Goal: Transaction & Acquisition: Purchase product/service

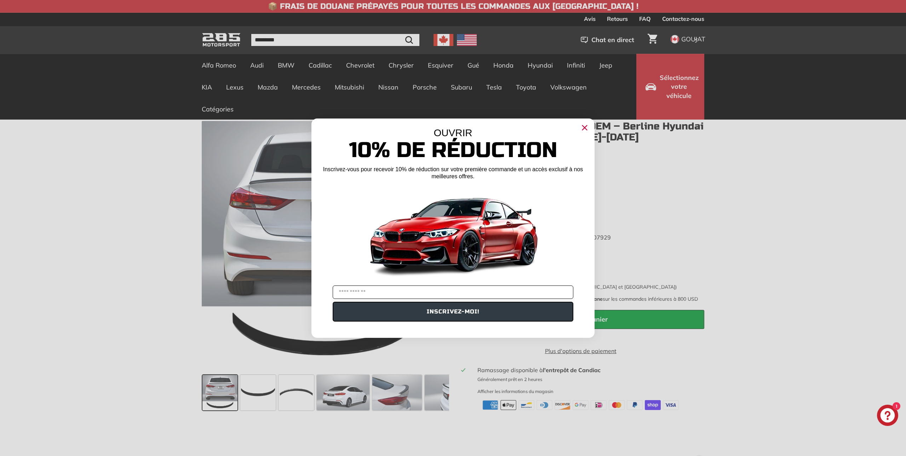
click at [376, 291] on input "VOTRE E-MAIL" at bounding box center [453, 291] width 241 height 13
type input "**********"
click at [446, 315] on font "INSCRIVEZ-MOI!" at bounding box center [453, 311] width 52 height 7
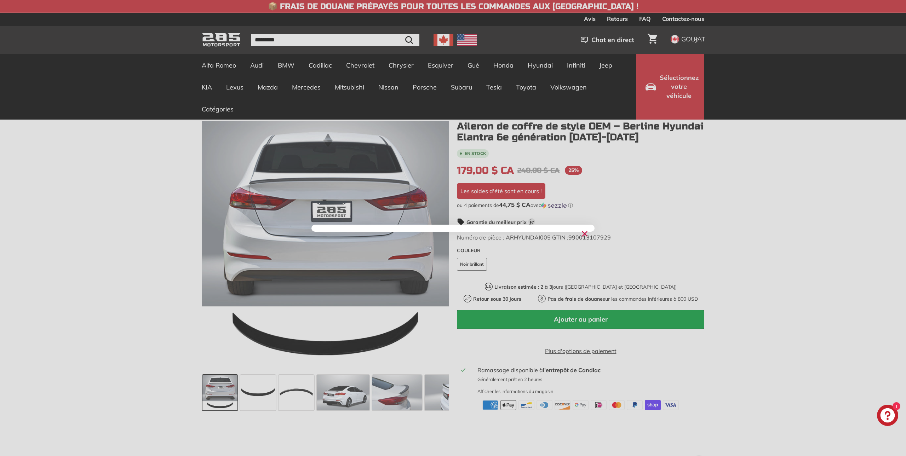
click at [586, 234] on circle "Fermer la boîte de dialogue" at bounding box center [584, 233] width 11 height 11
click at [172, 70] on div "Close dialog ******" at bounding box center [453, 228] width 906 height 456
click at [584, 235] on icon "Fermer la boîte de dialogue" at bounding box center [584, 233] width 5 height 5
click at [626, 228] on div "Close dialog ******" at bounding box center [453, 228] width 906 height 456
click at [585, 235] on circle "Fermer la boîte de dialogue" at bounding box center [584, 233] width 11 height 11
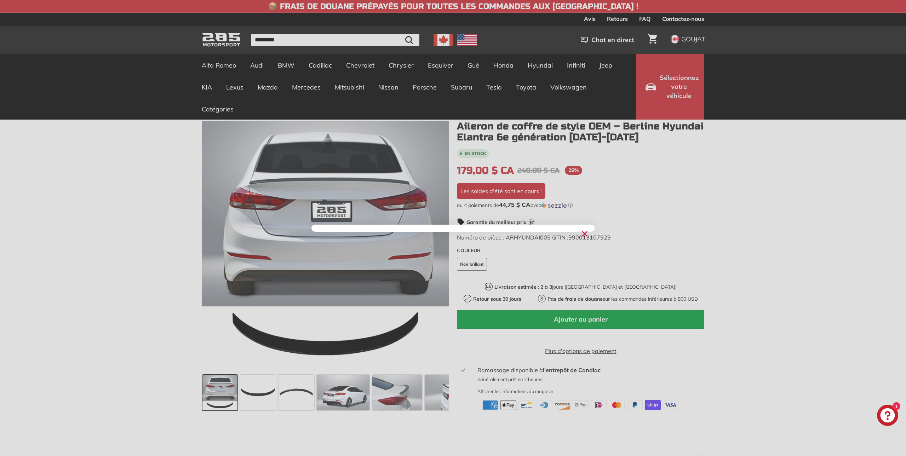
click at [219, 39] on div "Close dialog ******" at bounding box center [453, 228] width 906 height 456
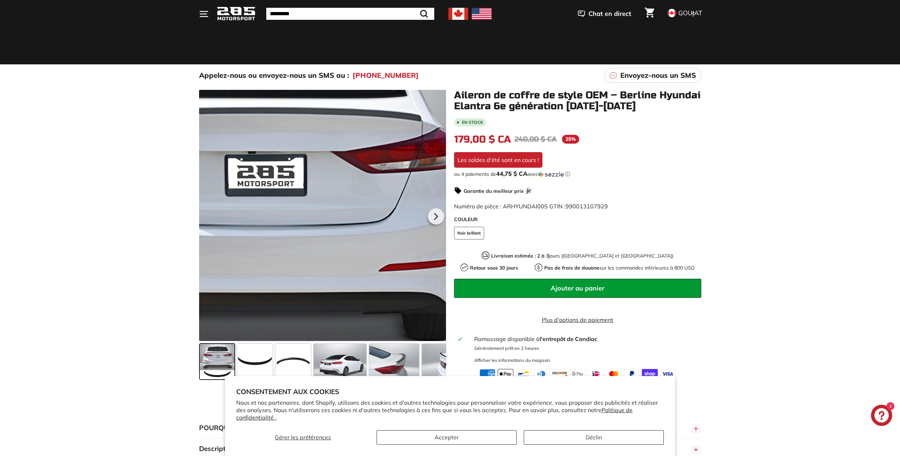
scroll to position [35, 0]
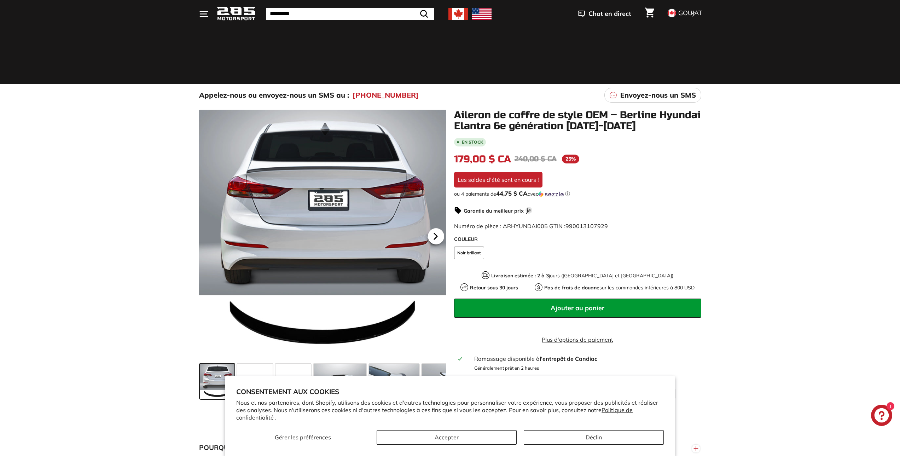
click at [437, 236] on icon at bounding box center [435, 236] width 3 height 6
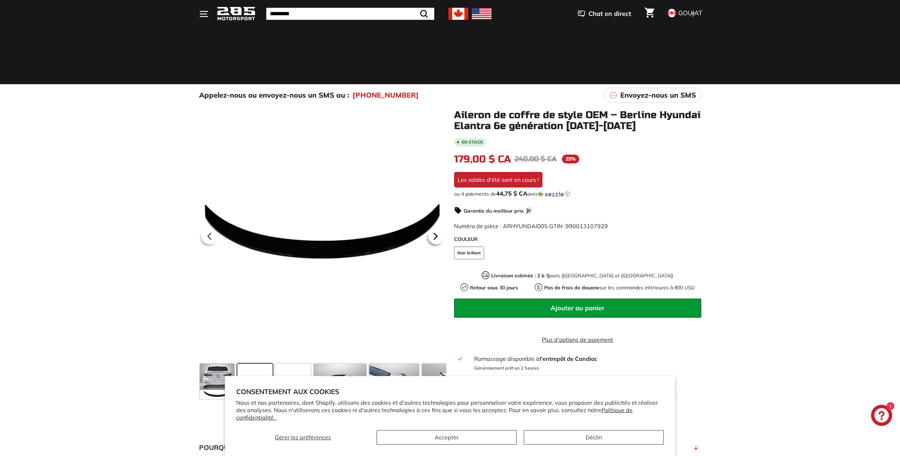
click at [437, 236] on icon at bounding box center [435, 236] width 3 height 6
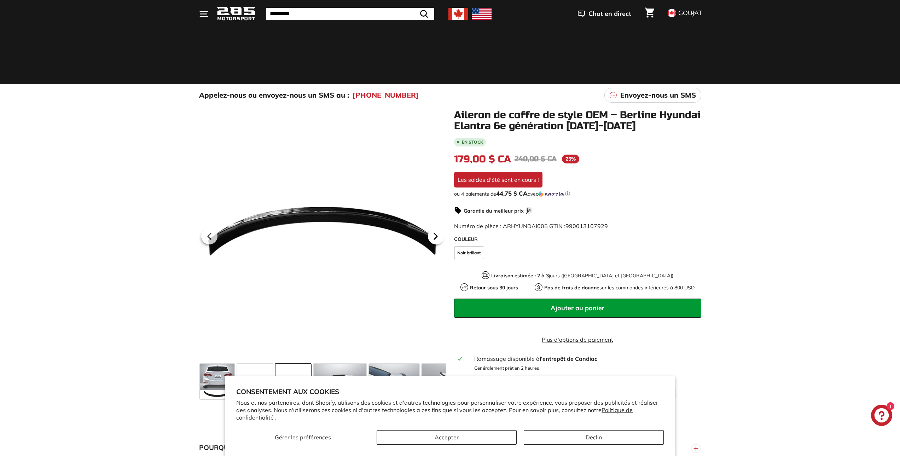
click at [437, 236] on icon at bounding box center [435, 236] width 3 height 6
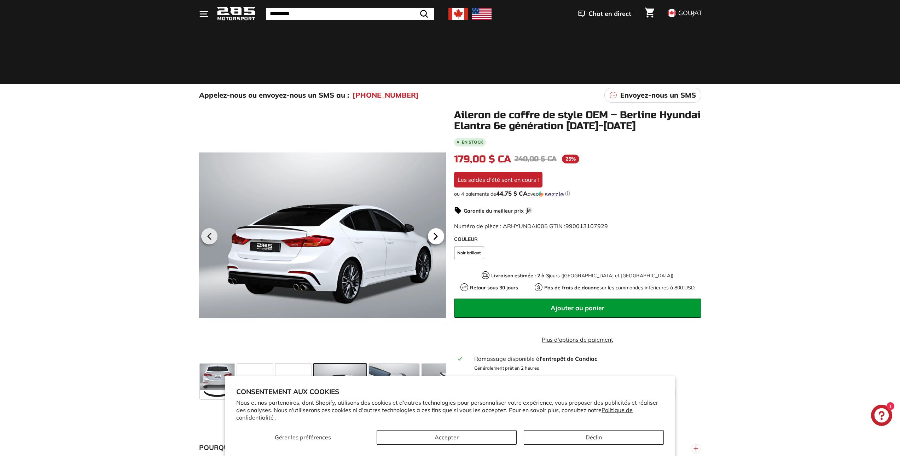
click at [437, 236] on icon at bounding box center [435, 236] width 3 height 6
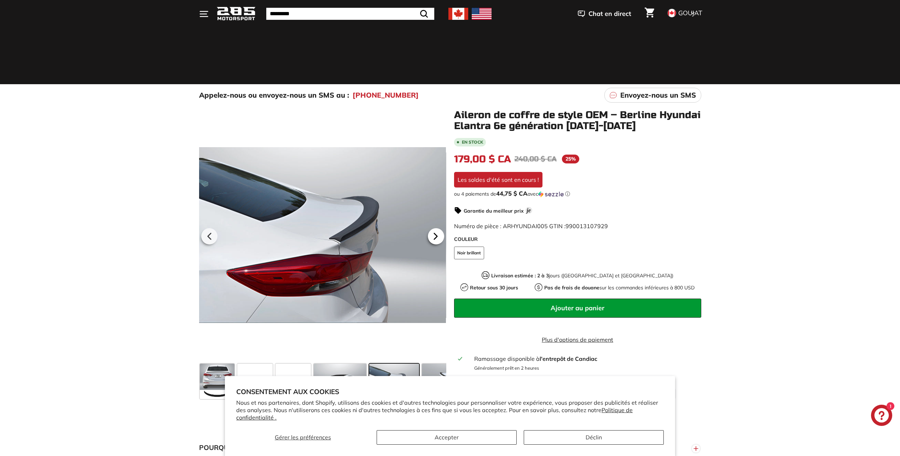
click at [437, 236] on icon at bounding box center [435, 236] width 3 height 6
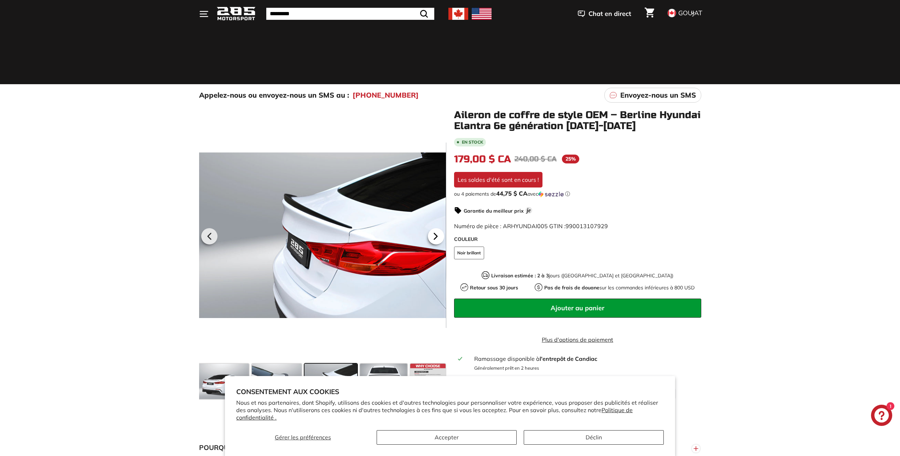
scroll to position [0, 118]
click at [207, 236] on icon at bounding box center [210, 236] width 16 height 16
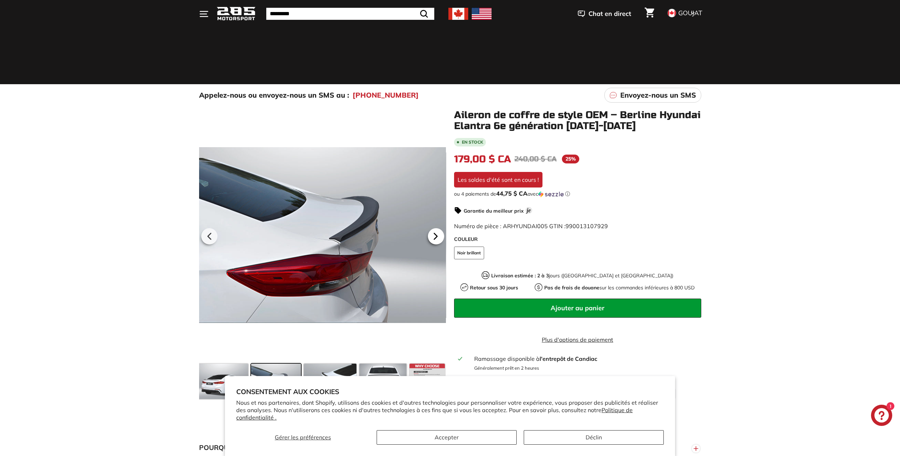
click at [434, 233] on icon at bounding box center [435, 236] width 3 height 6
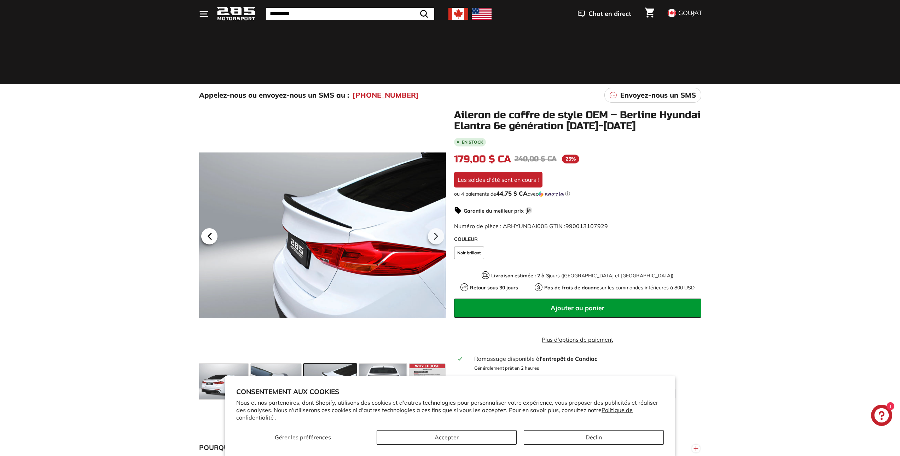
click at [210, 232] on icon at bounding box center [210, 236] width 16 height 16
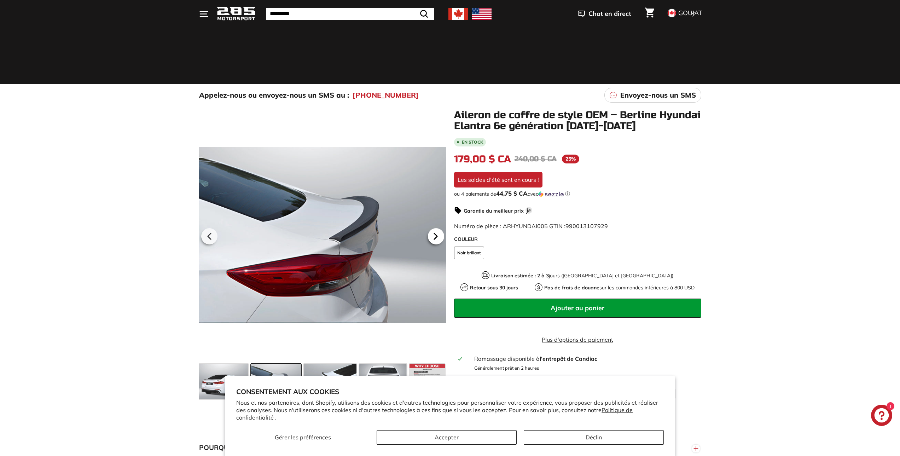
click at [437, 236] on icon at bounding box center [435, 236] width 3 height 6
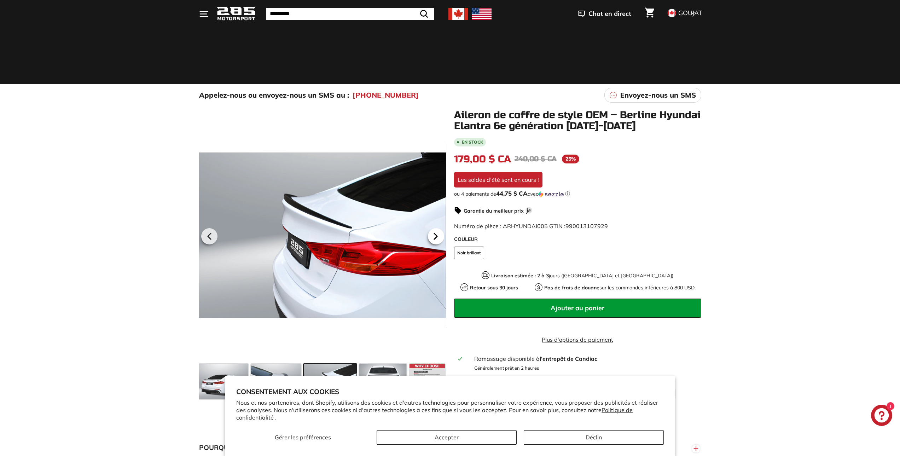
click at [437, 236] on icon at bounding box center [435, 236] width 3 height 6
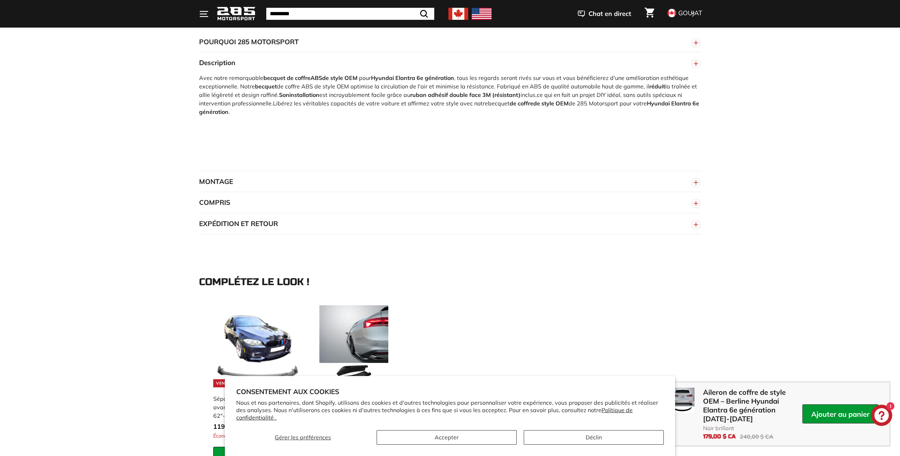
scroll to position [531, 0]
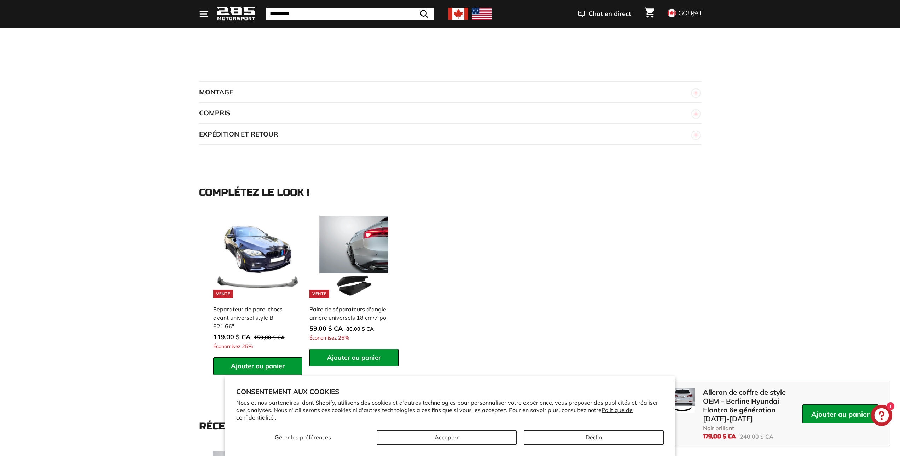
click at [693, 96] on circle "button" at bounding box center [696, 93] width 8 height 8
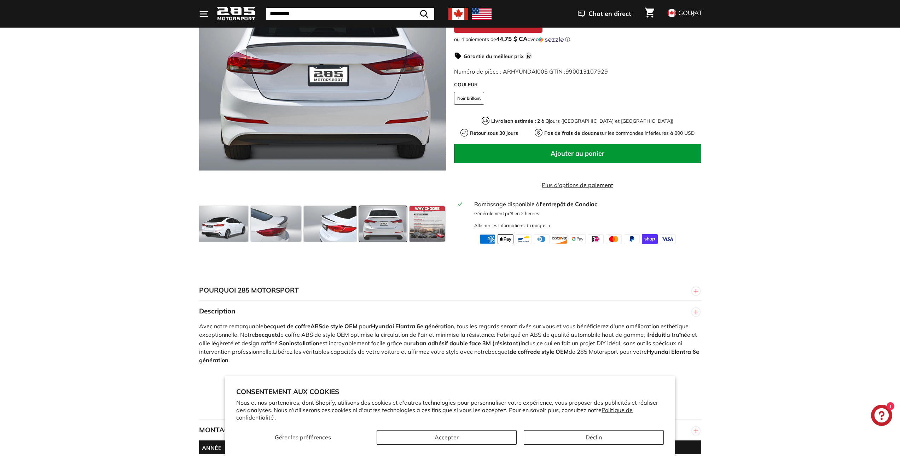
scroll to position [0, 0]
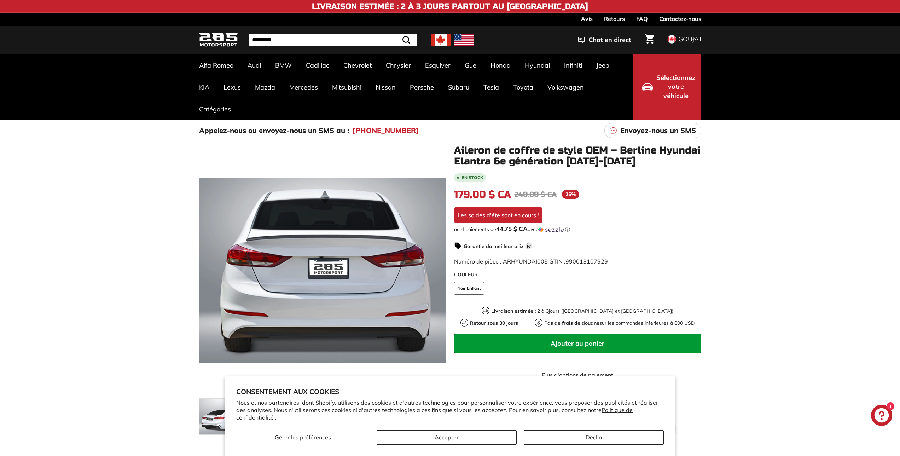
click at [223, 34] on img at bounding box center [218, 40] width 39 height 17
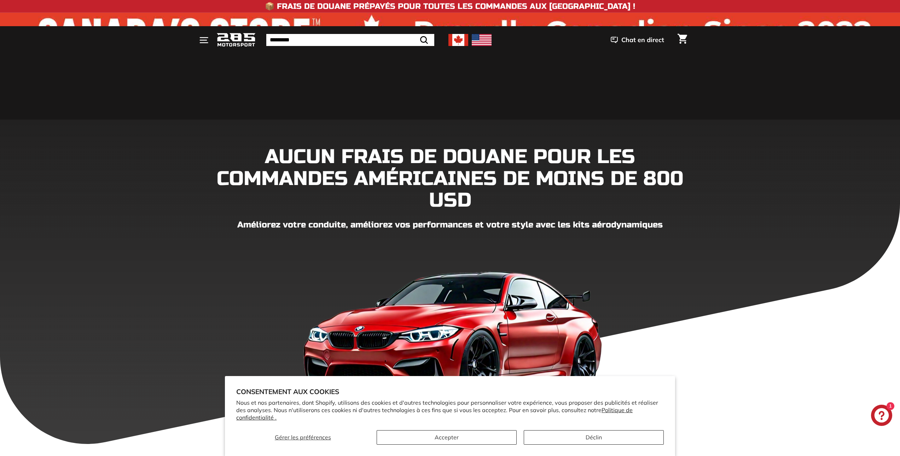
scroll to position [177, 0]
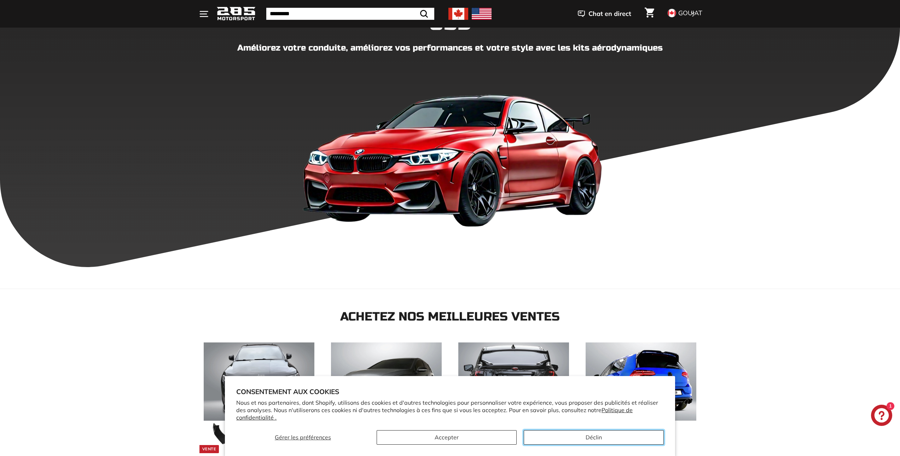
click at [600, 438] on font "Déclin" at bounding box center [594, 437] width 16 height 7
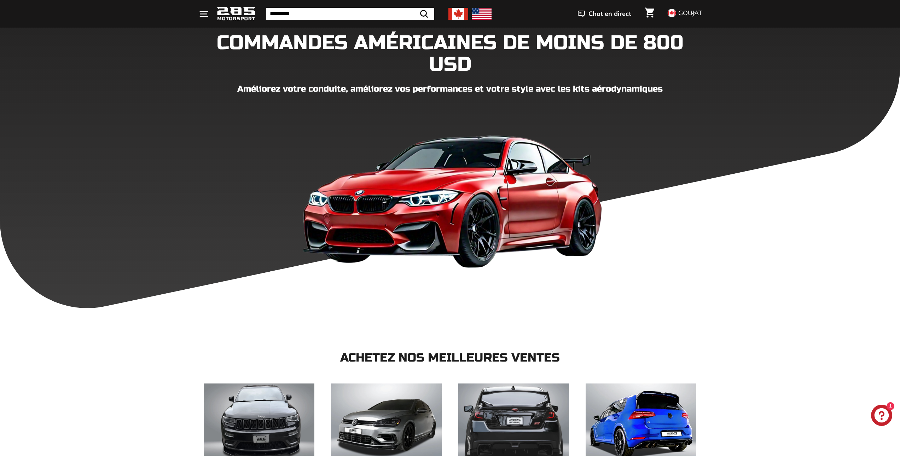
scroll to position [0, 0]
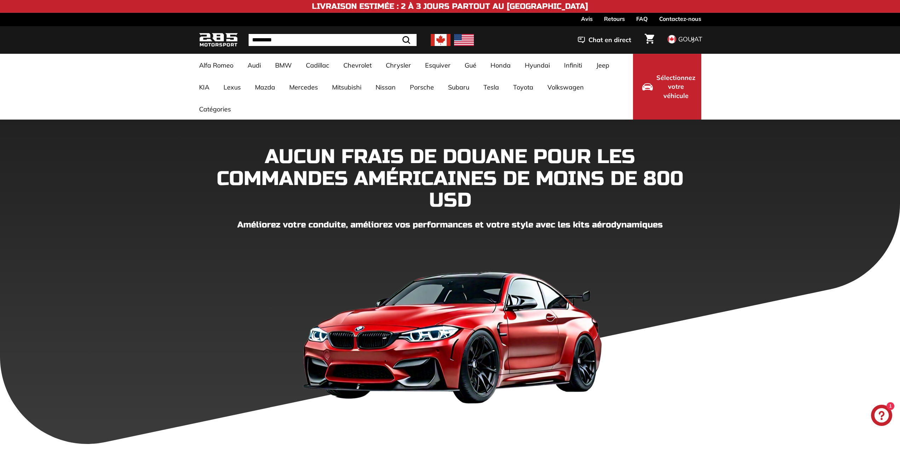
click at [675, 87] on font "Sélectionnez votre véhicule" at bounding box center [676, 87] width 39 height 26
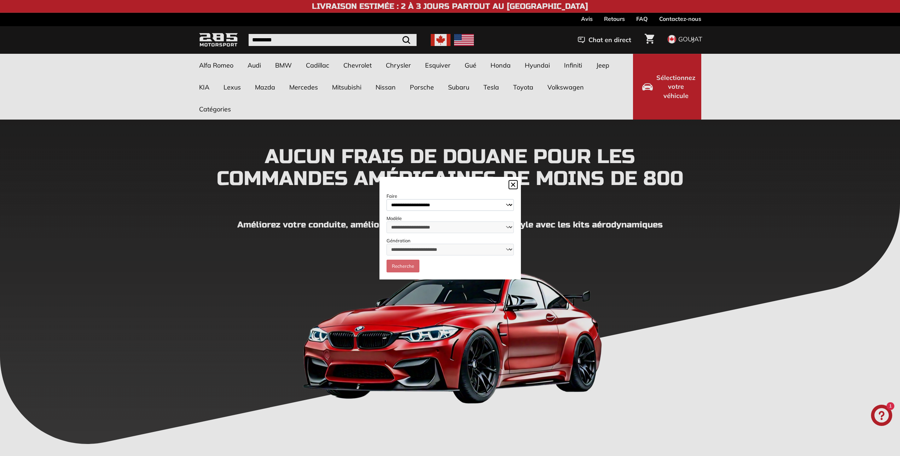
click at [508, 204] on select "**********" at bounding box center [450, 205] width 127 height 12
select select "*******"
click at [387, 199] on select "**********" at bounding box center [450, 205] width 127 height 12
click at [509, 226] on select "**********" at bounding box center [450, 227] width 127 height 12
select select "*******"
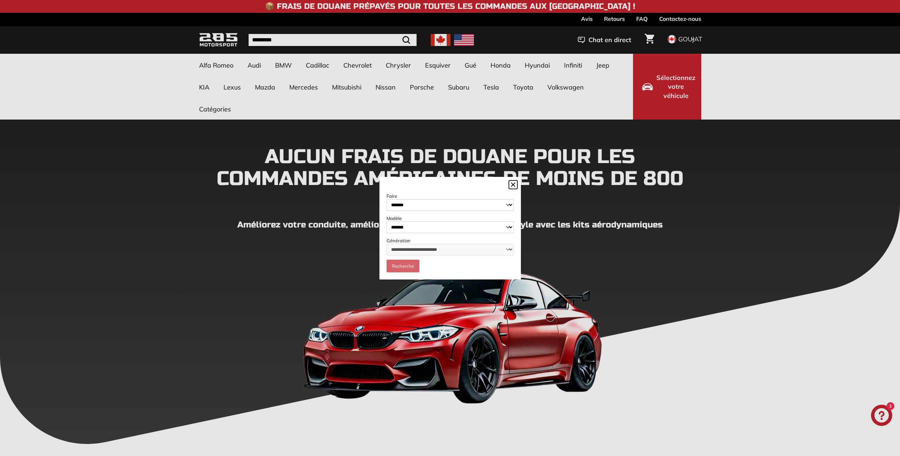
click at [387, 221] on select "**********" at bounding box center [450, 227] width 127 height 12
click at [503, 253] on select "**********" at bounding box center [450, 250] width 127 height 12
click at [505, 250] on select "**********" at bounding box center [450, 250] width 127 height 12
click at [508, 227] on select "**********" at bounding box center [450, 227] width 127 height 12
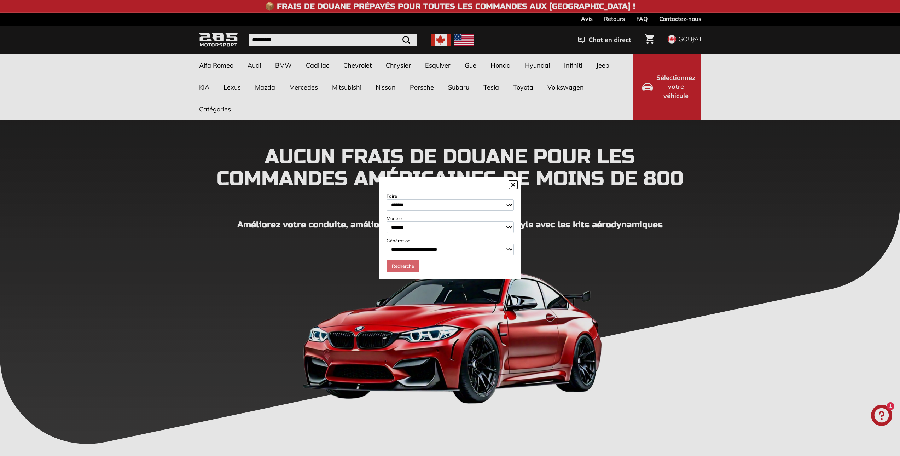
click at [508, 249] on select "**********" at bounding box center [450, 250] width 127 height 12
click at [387, 244] on select "**********" at bounding box center [450, 250] width 127 height 12
click at [399, 267] on font "Recherche" at bounding box center [403, 266] width 22 height 6
click at [513, 184] on line at bounding box center [514, 185] width 4 height 4
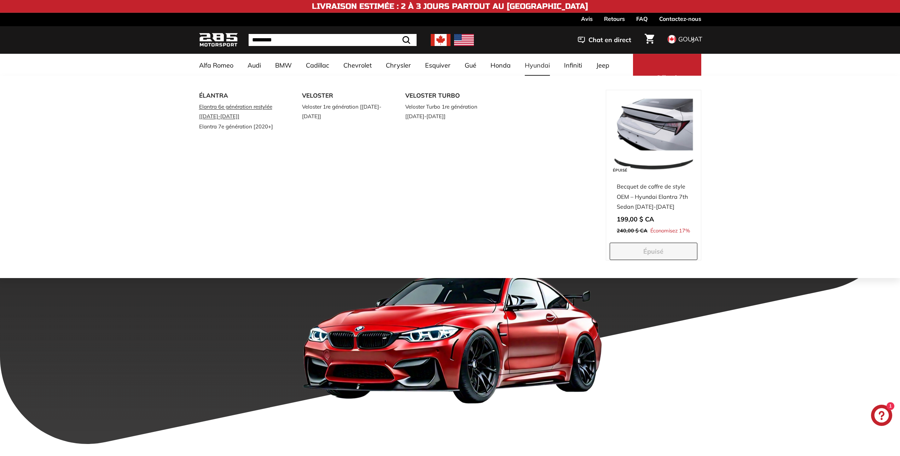
click at [237, 108] on font "Elantra 6e génération restylée [[DATE]-[DATE]]" at bounding box center [235, 111] width 73 height 16
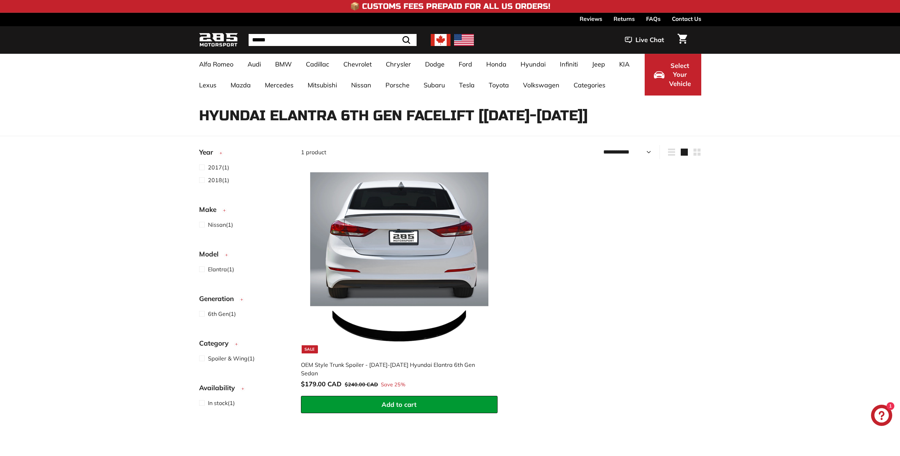
select select "**********"
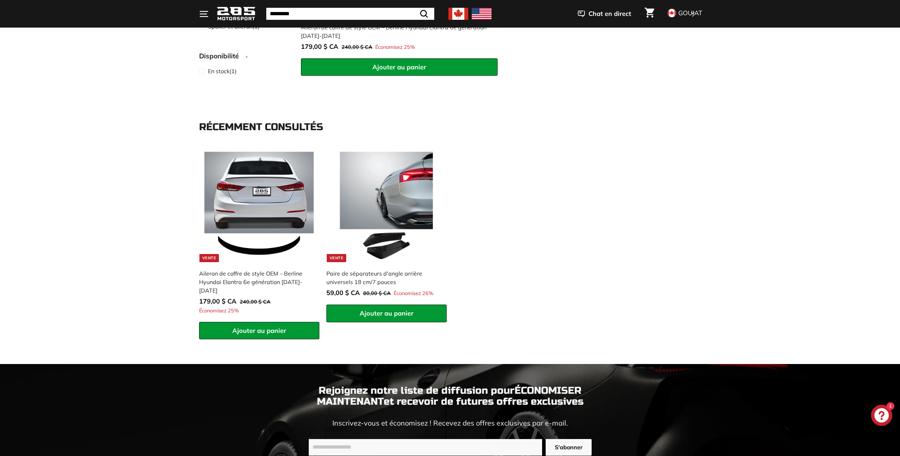
scroll to position [389, 0]
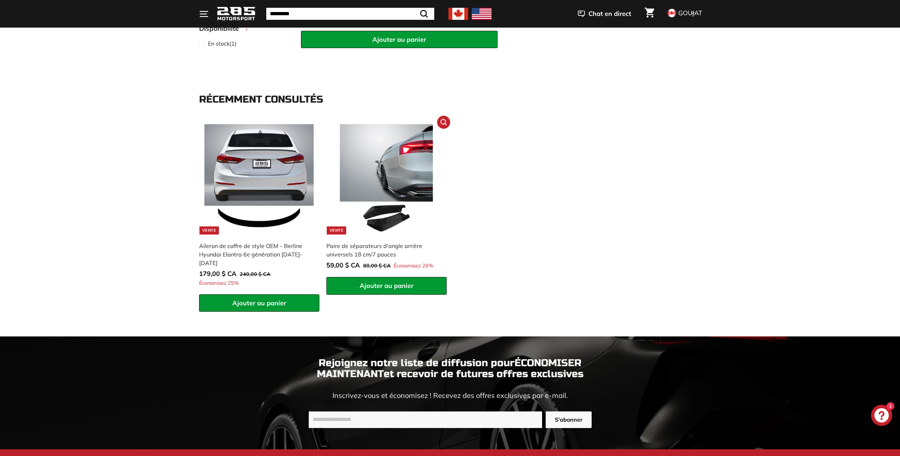
click at [388, 174] on img at bounding box center [386, 179] width 111 height 111
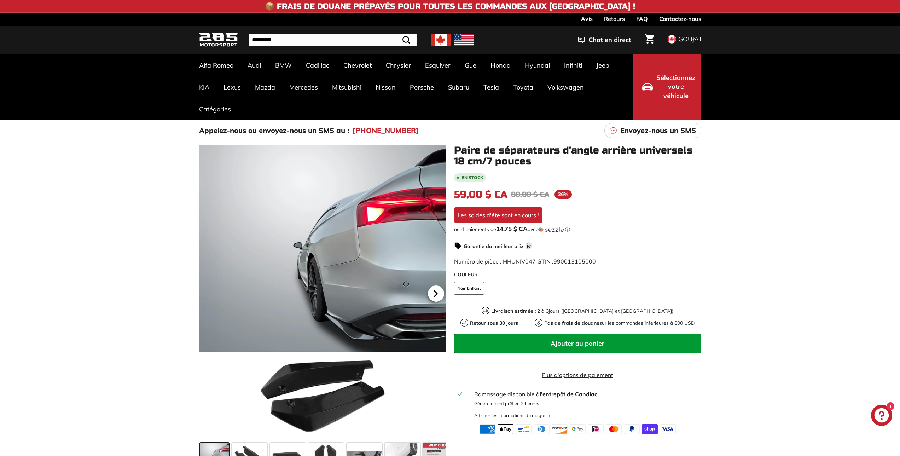
click at [441, 293] on icon at bounding box center [436, 293] width 16 height 16
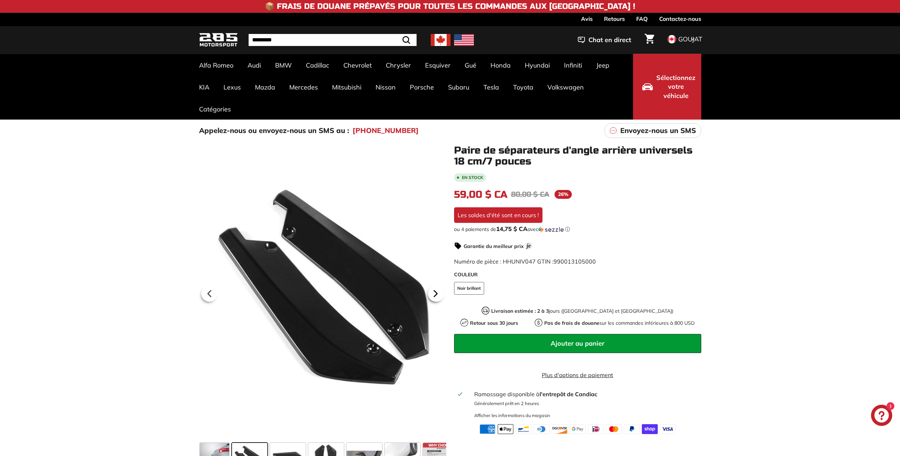
click at [441, 293] on icon at bounding box center [436, 293] width 16 height 16
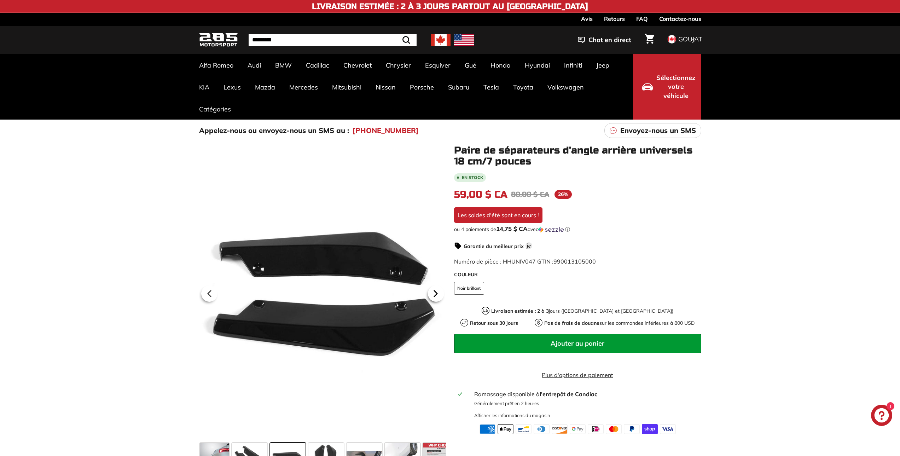
click at [441, 293] on icon at bounding box center [436, 293] width 16 height 16
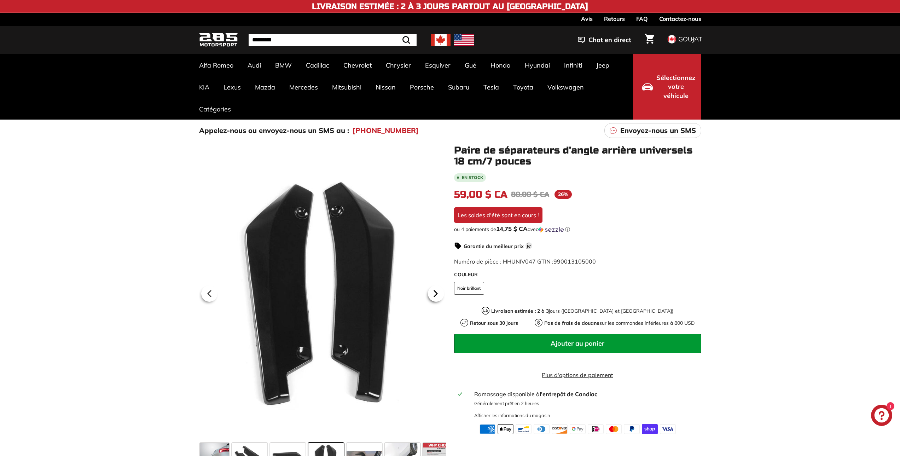
click at [441, 293] on icon at bounding box center [436, 293] width 16 height 16
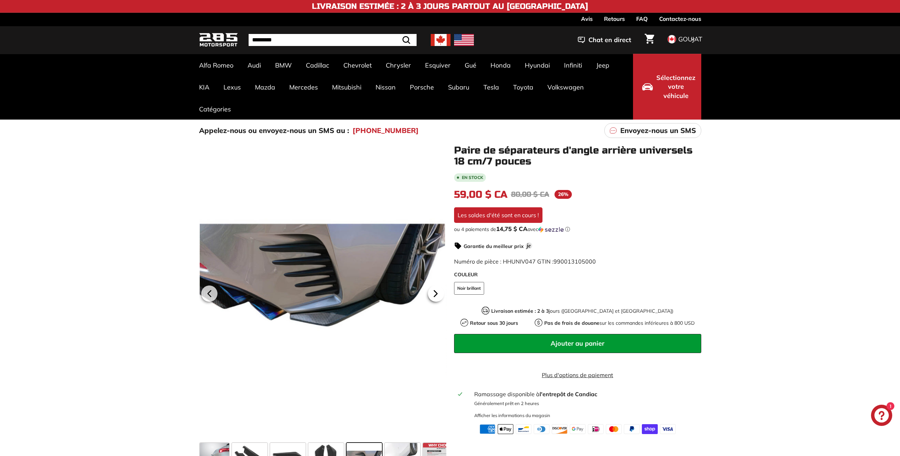
click at [439, 296] on icon at bounding box center [436, 293] width 16 height 16
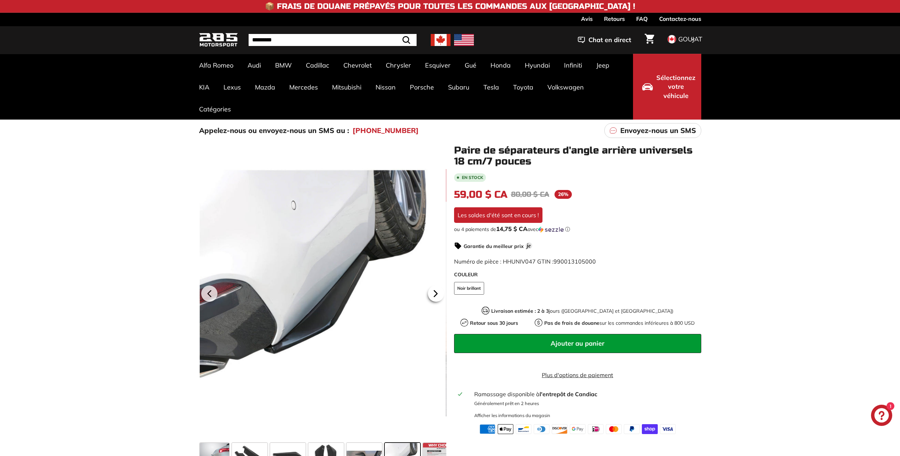
click at [439, 296] on icon at bounding box center [436, 293] width 16 height 16
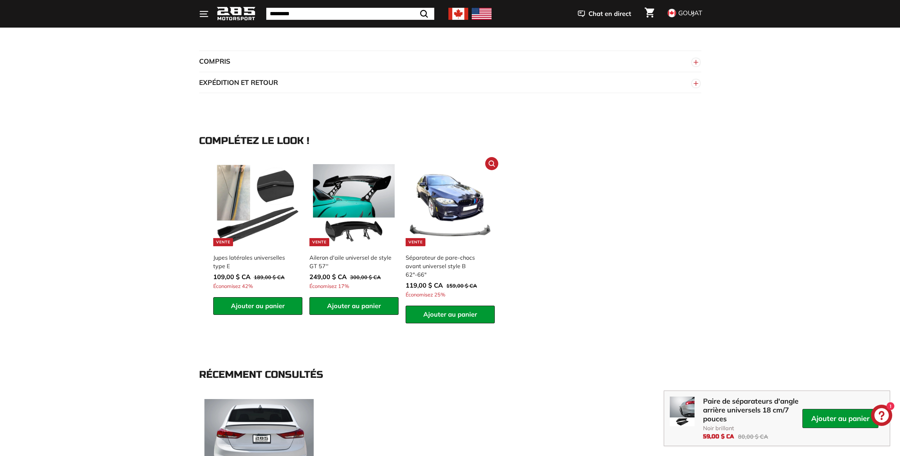
scroll to position [601, 0]
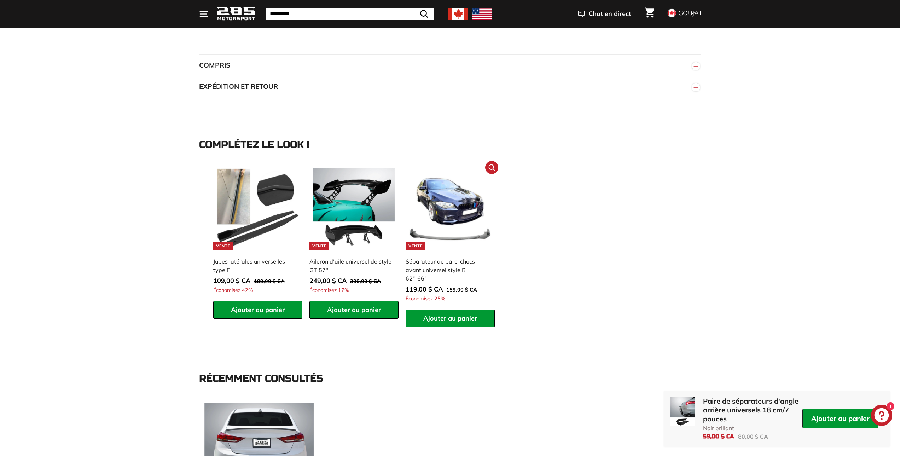
click at [440, 208] on img at bounding box center [450, 209] width 82 height 82
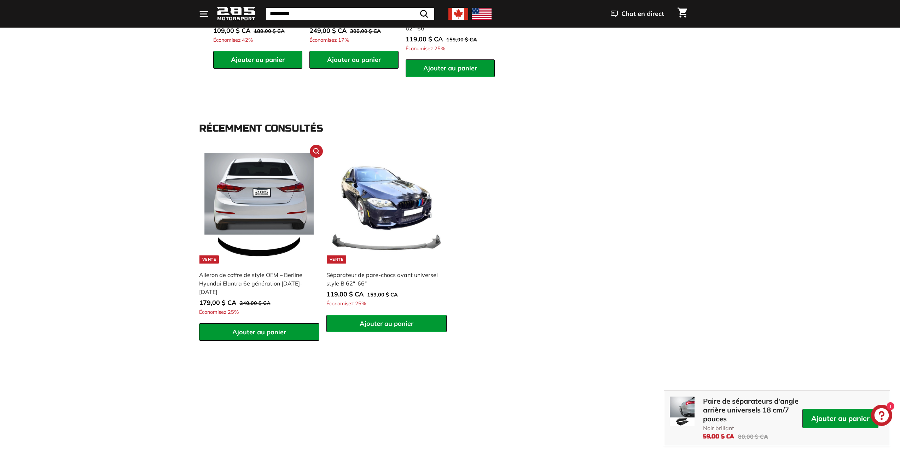
click at [260, 208] on img at bounding box center [259, 208] width 111 height 111
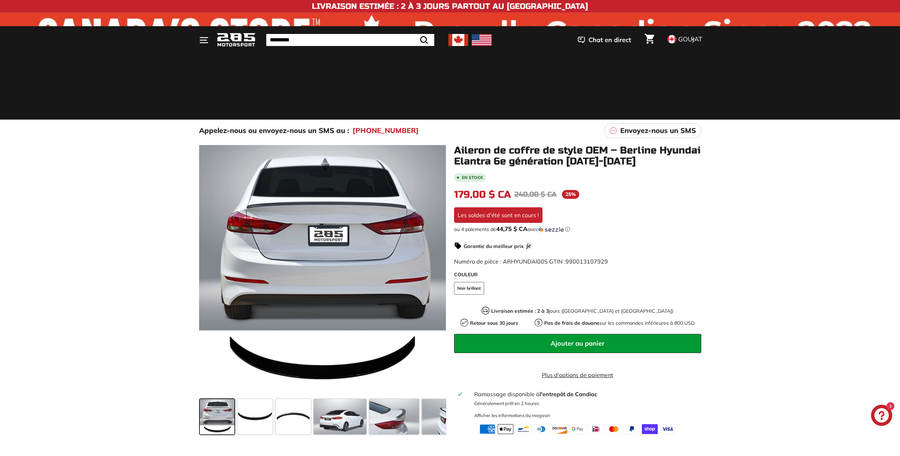
scroll to position [142, 0]
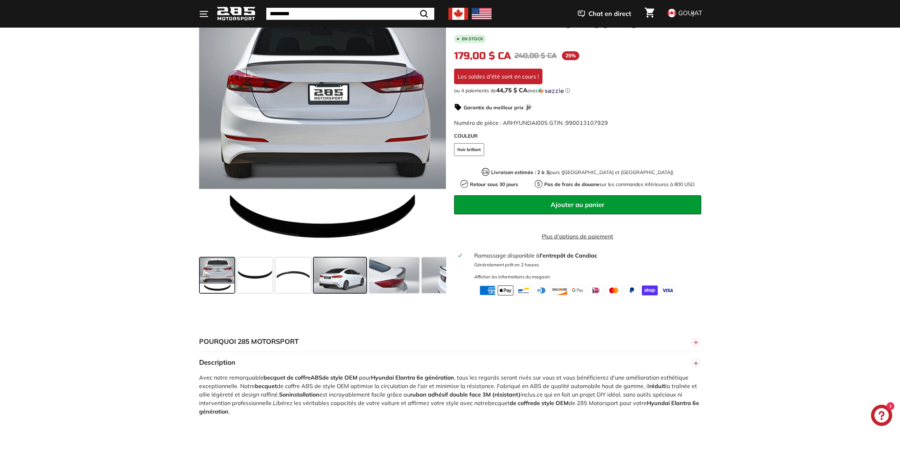
click at [345, 273] on span at bounding box center [340, 275] width 53 height 35
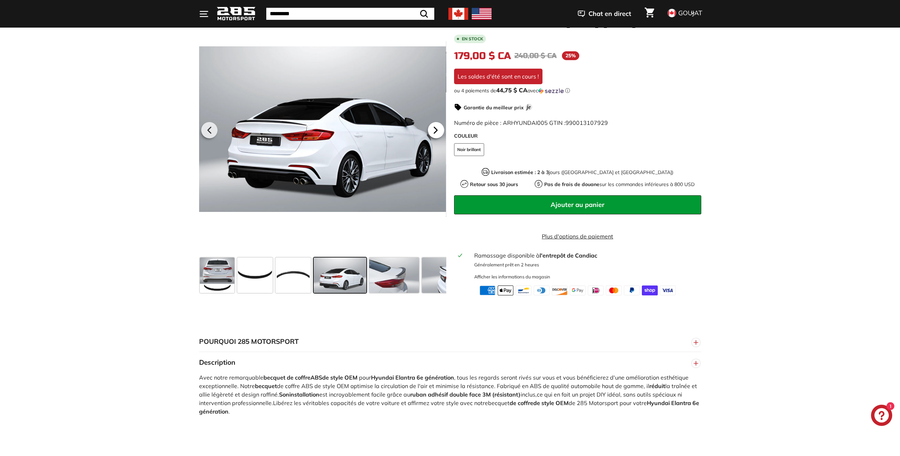
click at [436, 131] on icon at bounding box center [436, 130] width 16 height 16
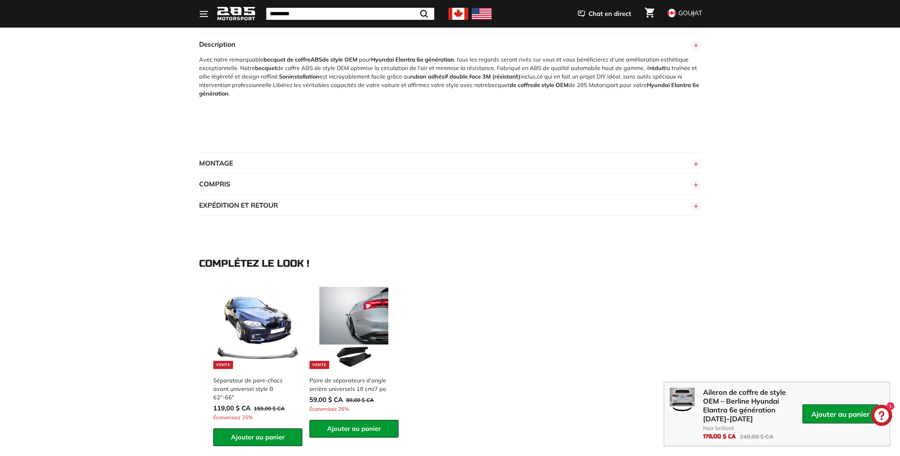
scroll to position [460, 0]
click at [698, 210] on circle "button" at bounding box center [696, 206] width 8 height 8
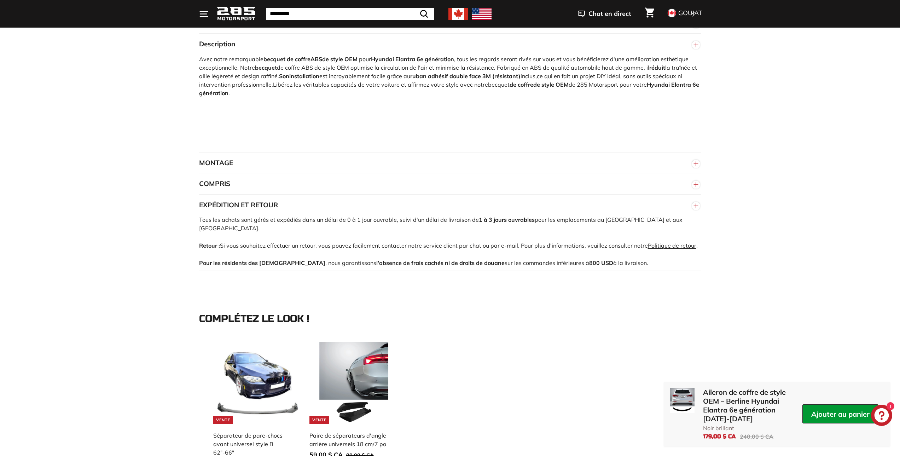
click at [698, 210] on circle "button" at bounding box center [696, 206] width 8 height 8
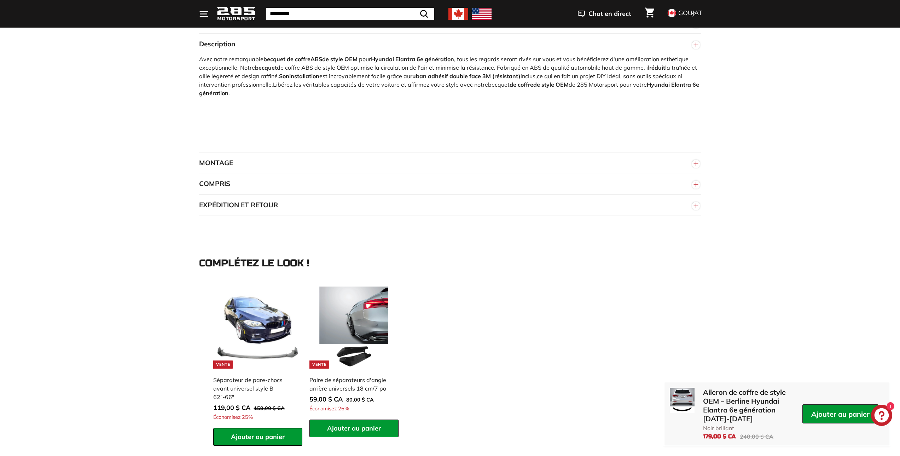
click at [698, 189] on circle "button" at bounding box center [696, 185] width 8 height 8
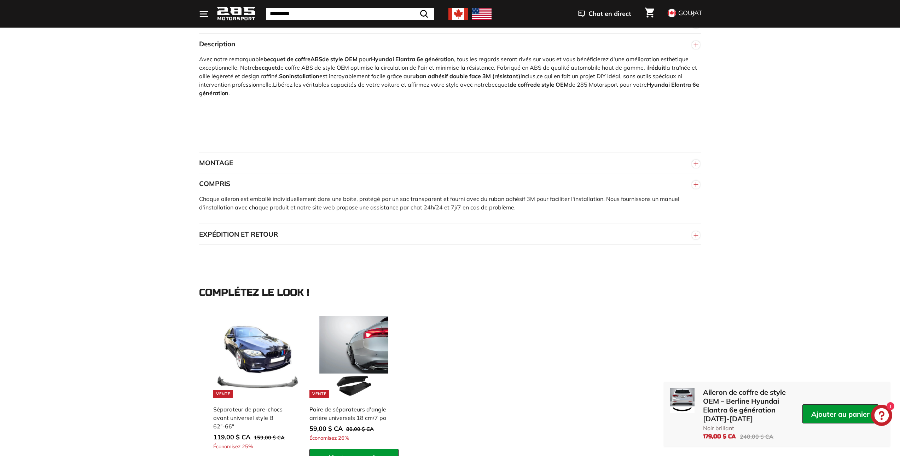
click at [698, 189] on circle "button" at bounding box center [696, 185] width 8 height 8
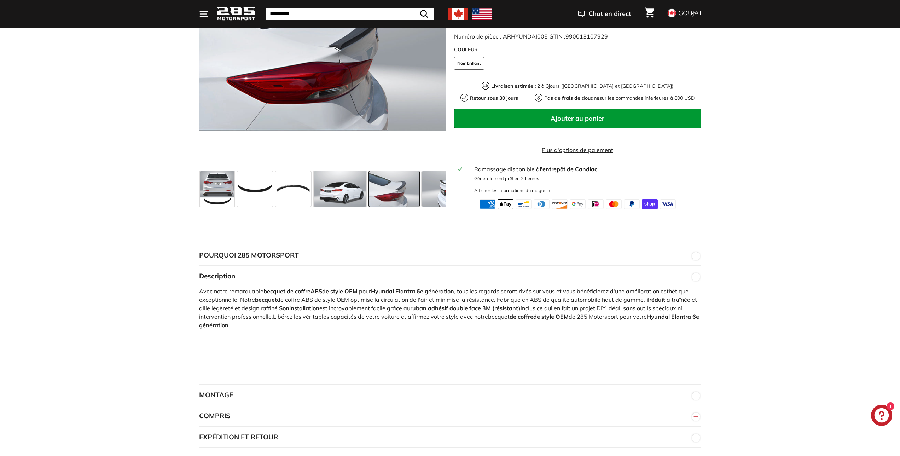
scroll to position [35, 0]
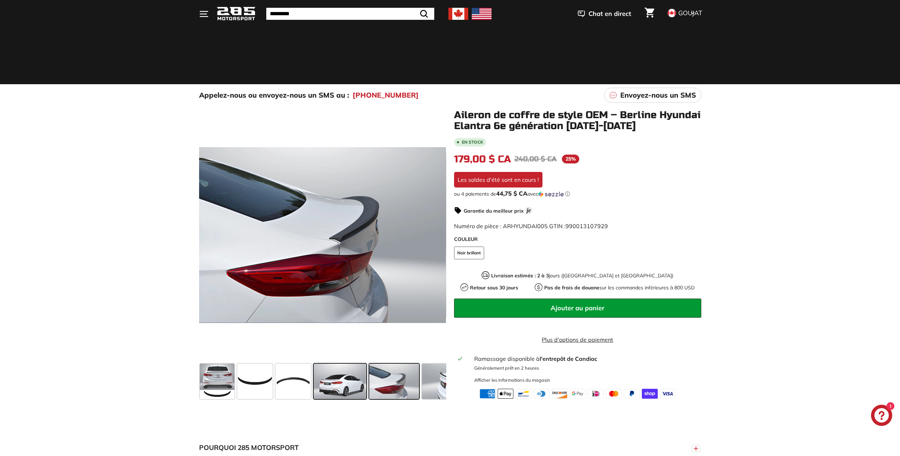
click at [342, 379] on span at bounding box center [340, 381] width 53 height 35
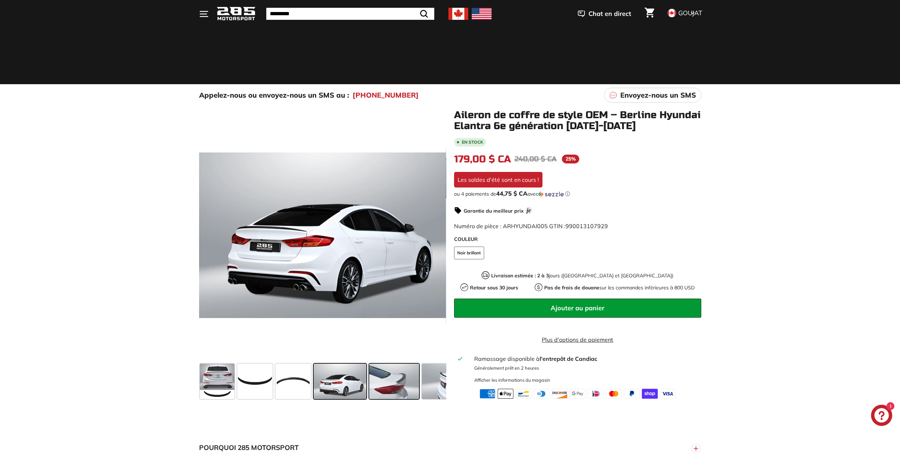
click at [388, 381] on span at bounding box center [394, 381] width 50 height 35
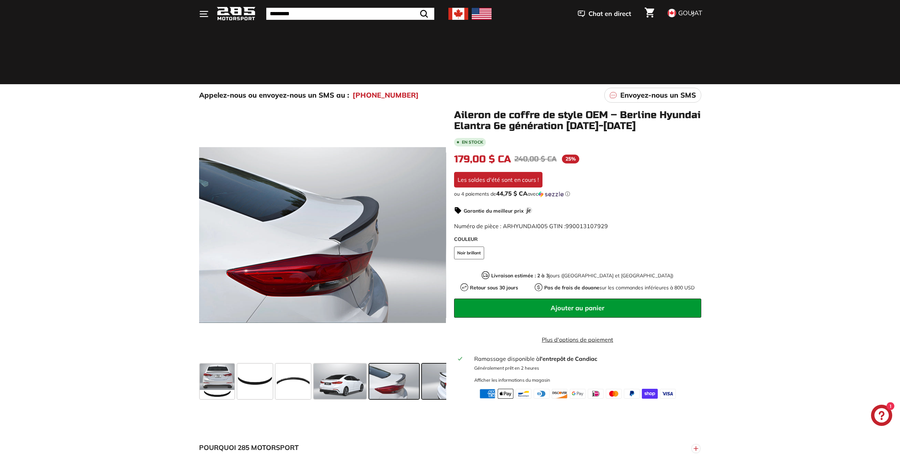
click at [438, 382] on span at bounding box center [448, 381] width 53 height 35
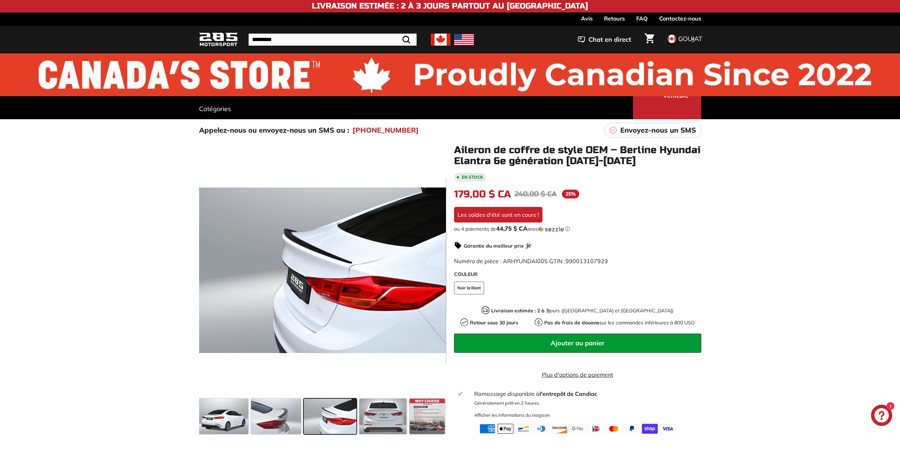
scroll to position [0, 0]
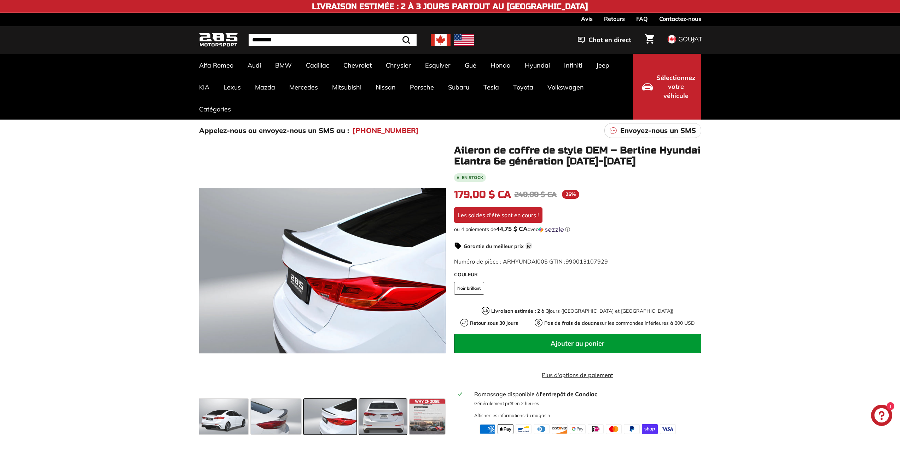
click at [388, 420] on span at bounding box center [382, 416] width 47 height 35
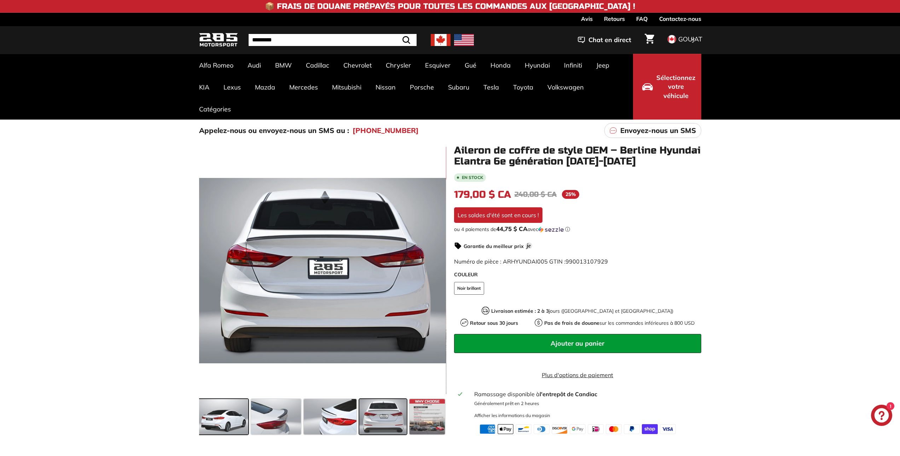
click at [234, 416] on span at bounding box center [222, 416] width 53 height 35
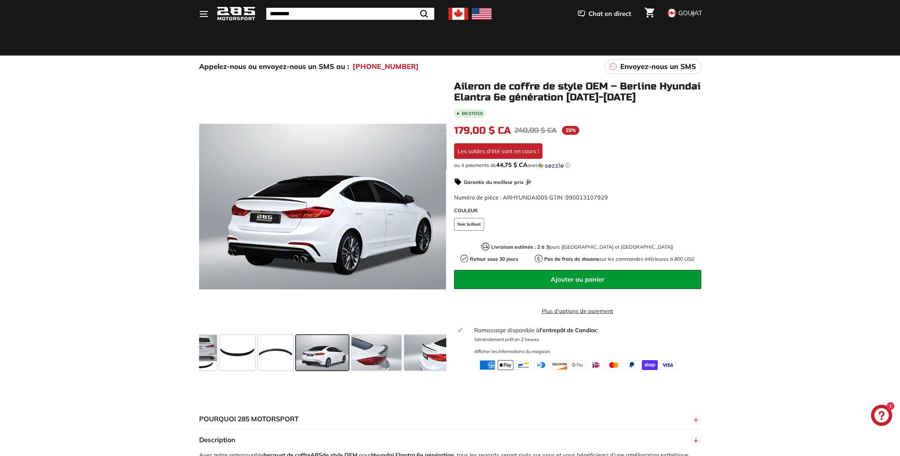
scroll to position [71, 0]
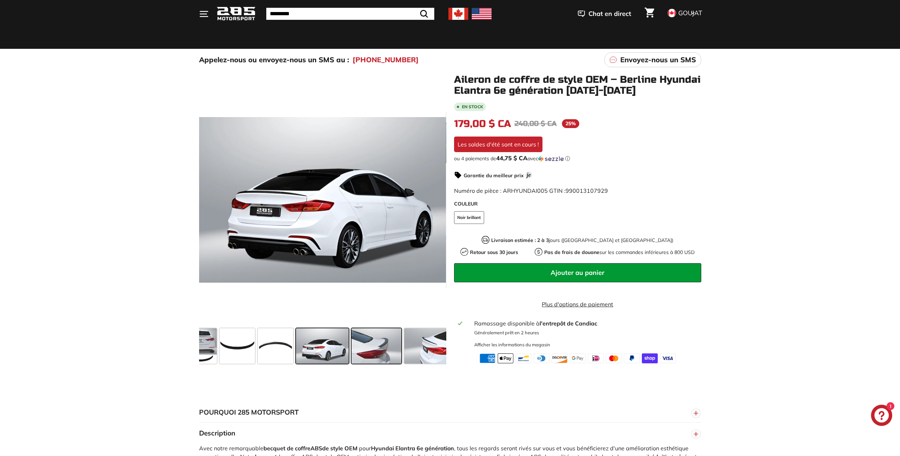
click at [383, 347] on span at bounding box center [377, 345] width 50 height 35
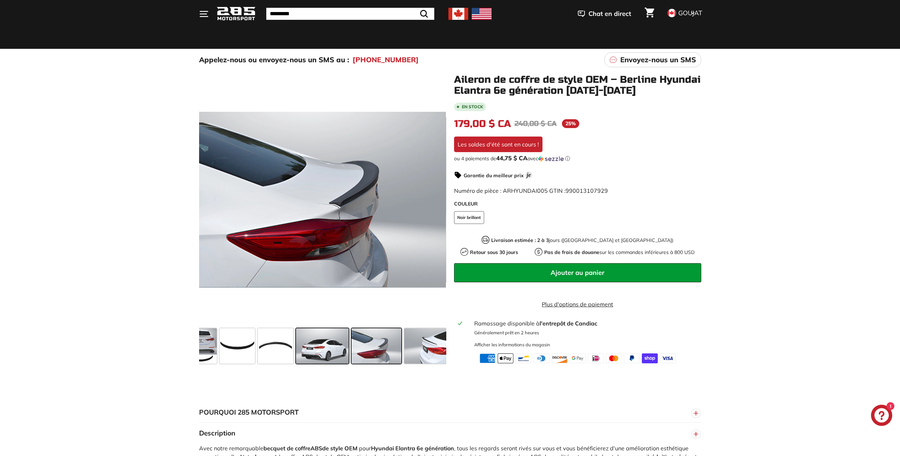
click at [316, 341] on span at bounding box center [322, 345] width 53 height 35
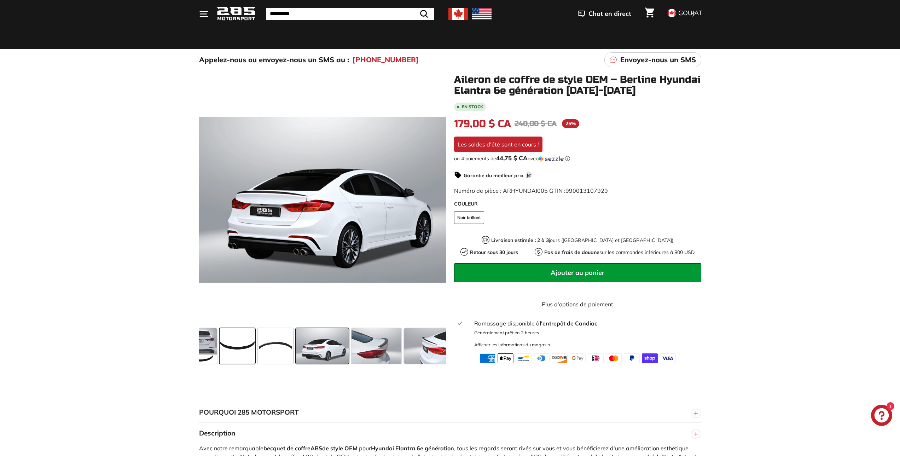
click at [237, 347] on span at bounding box center [237, 345] width 35 height 35
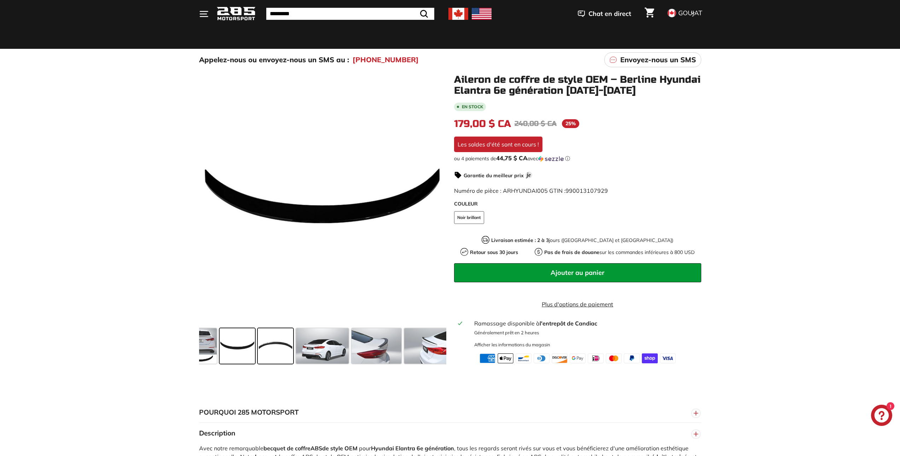
click at [267, 348] on span at bounding box center [275, 345] width 35 height 35
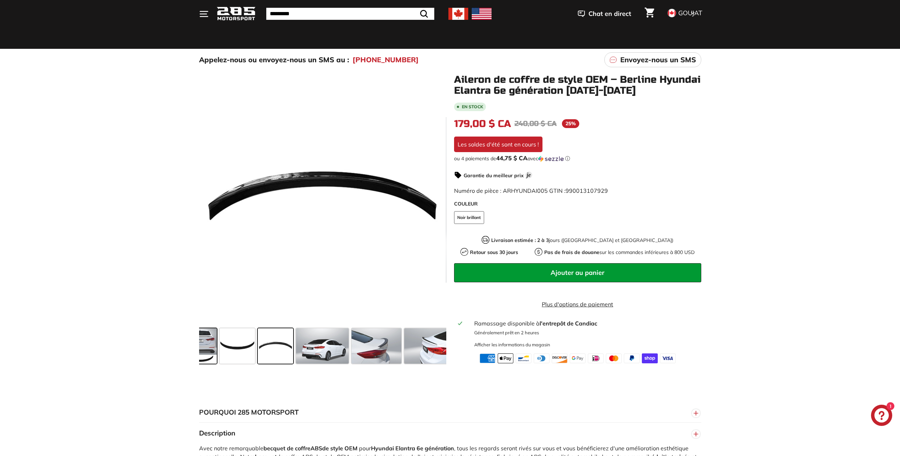
click at [209, 343] on span at bounding box center [199, 345] width 35 height 35
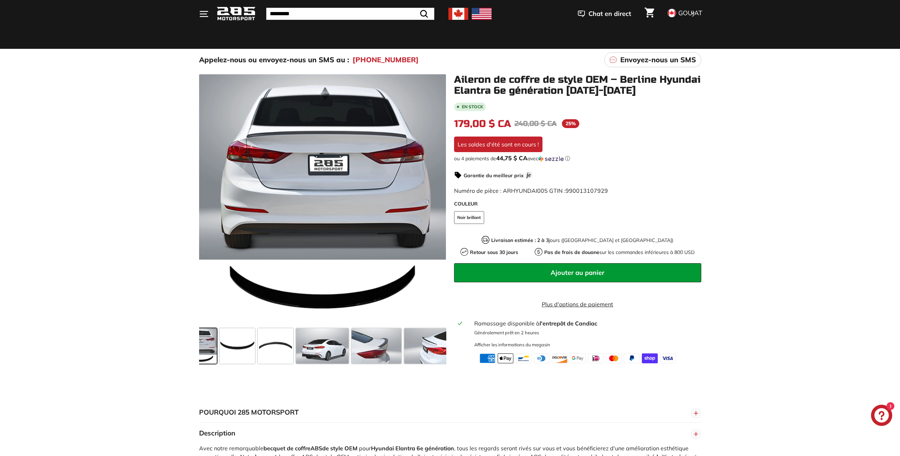
scroll to position [0, 0]
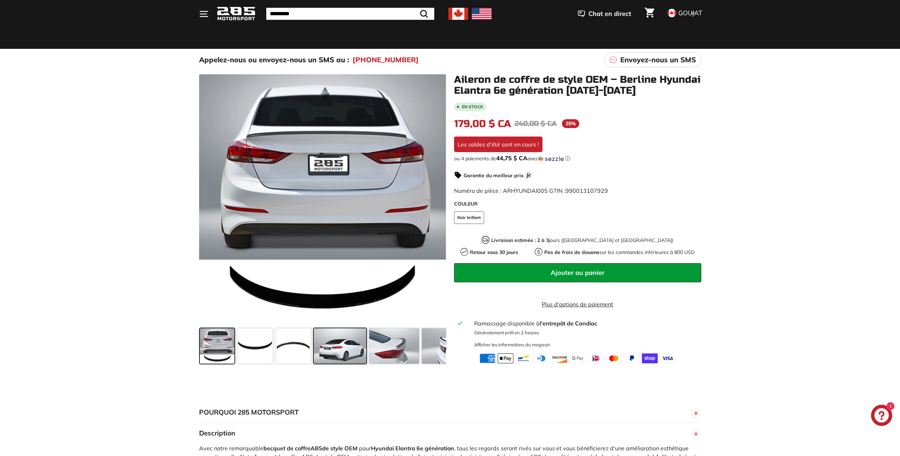
click at [339, 343] on span at bounding box center [340, 345] width 53 height 35
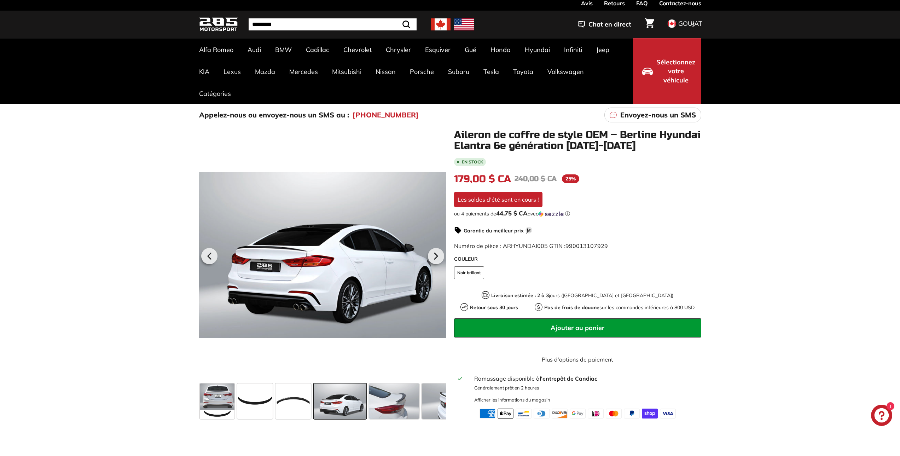
scroll to position [142, 0]
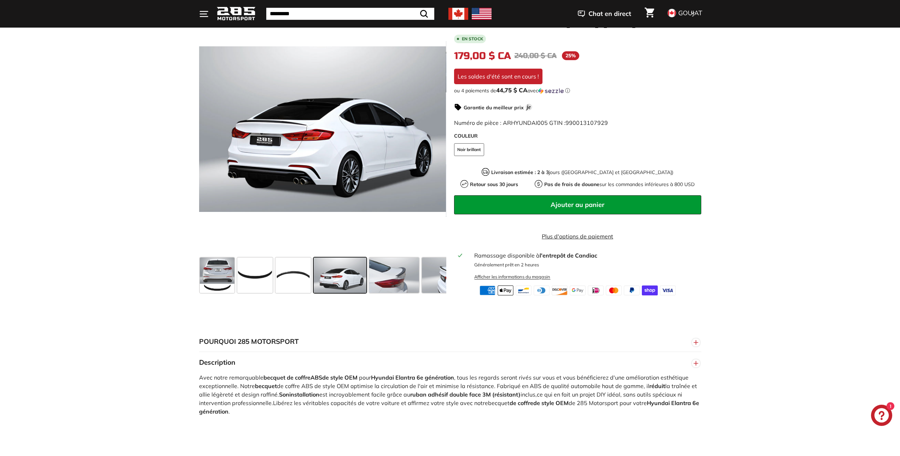
click at [514, 279] on font "Afficher les informations du magasin" at bounding box center [512, 277] width 76 height 6
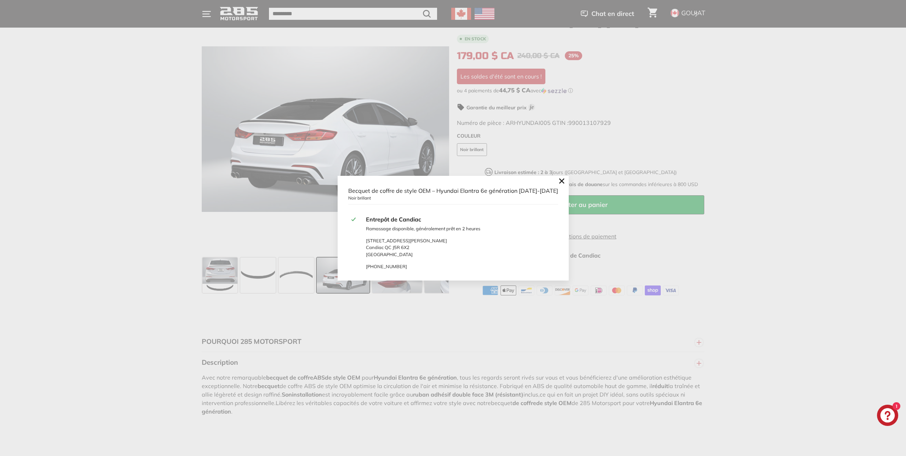
click at [559, 181] on icon at bounding box center [561, 181] width 4 height 4
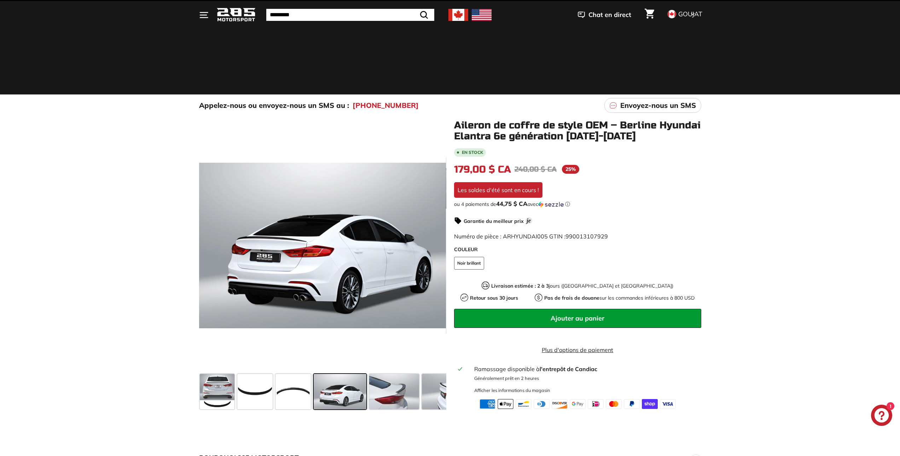
scroll to position [0, 0]
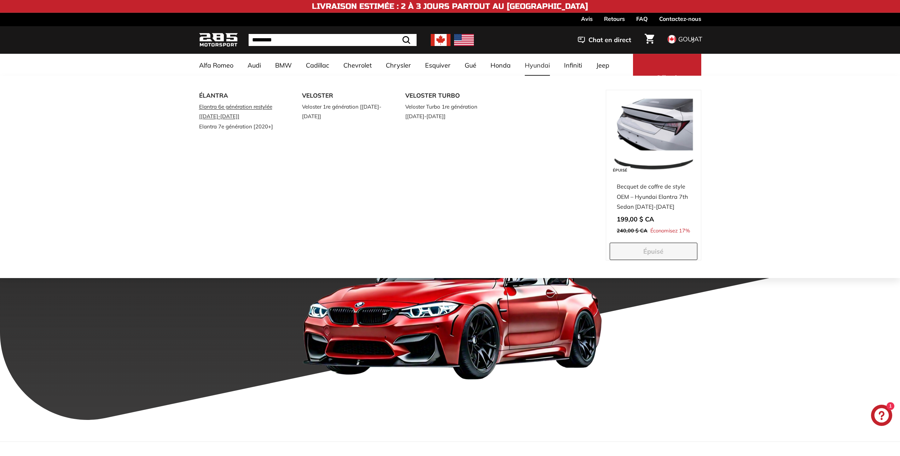
click at [221, 107] on font "Elantra 6e génération restylée [[DATE]-[DATE]]" at bounding box center [235, 111] width 73 height 16
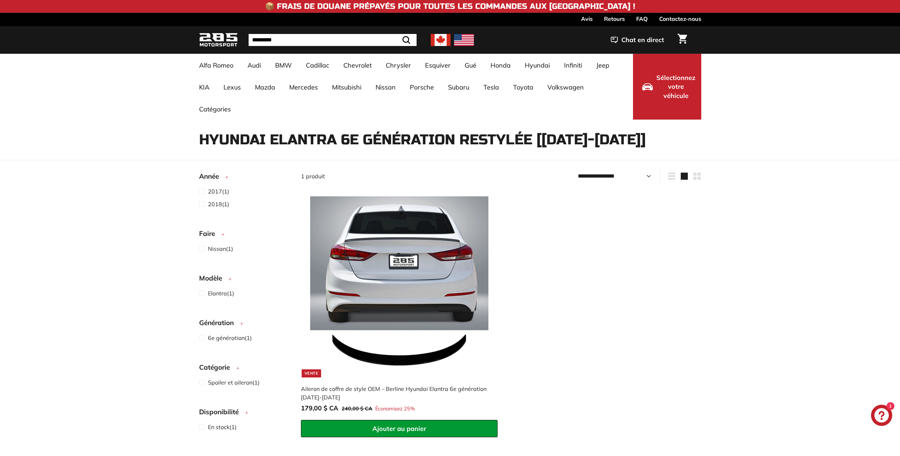
select select "**********"
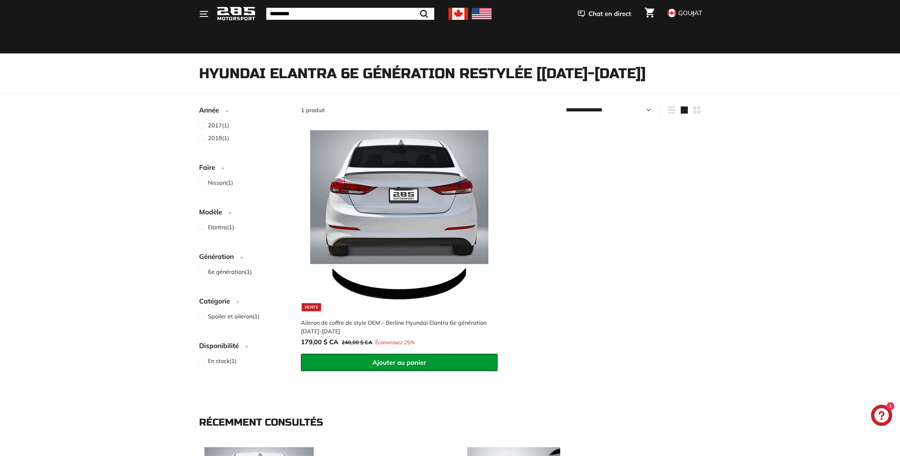
scroll to position [71, 0]
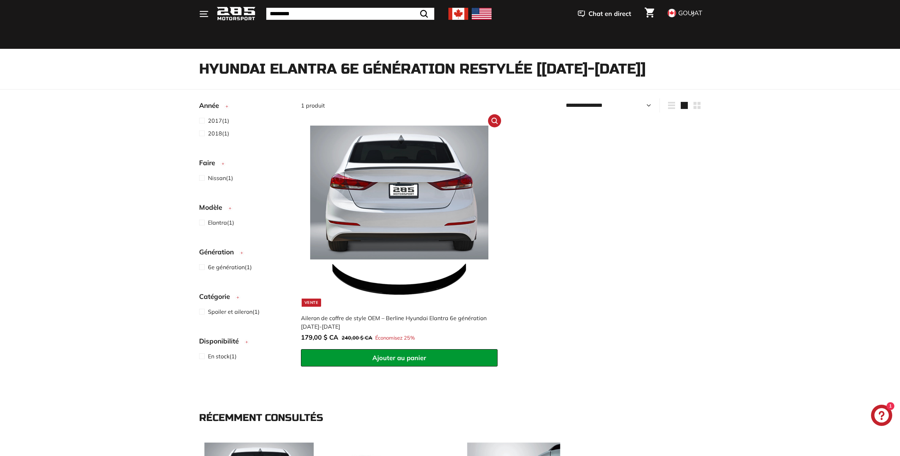
click at [395, 360] on font "Ajouter au panier" at bounding box center [399, 358] width 54 height 8
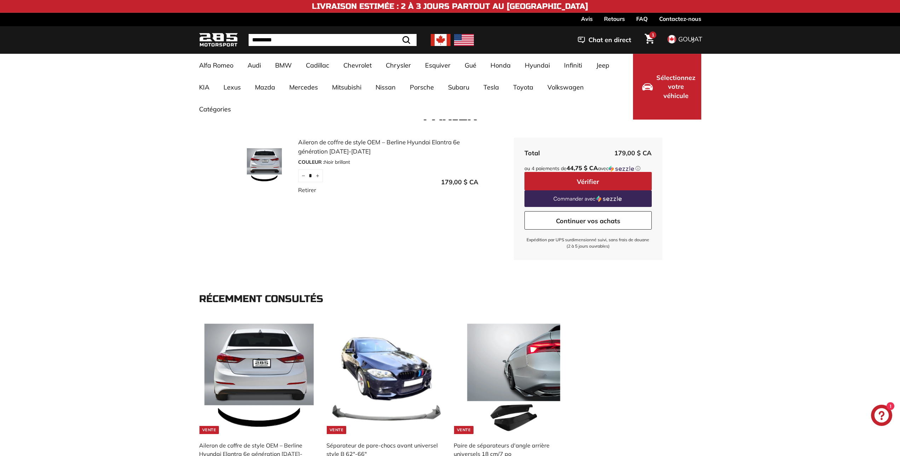
click at [313, 150] on font "Aileron de coffre de style OEM – Berline Hyundai Elantra 6e génération [DATE]-[…" at bounding box center [379, 146] width 162 height 17
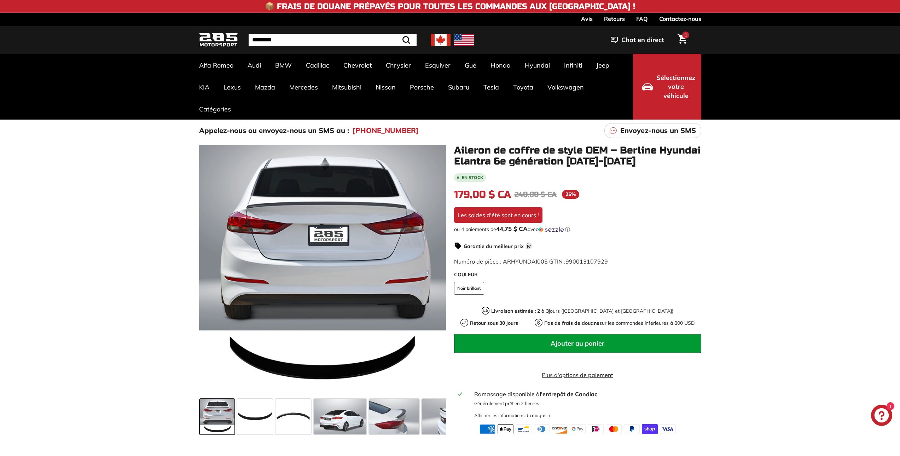
click at [686, 35] on span "1" at bounding box center [686, 34] width 2 height 5
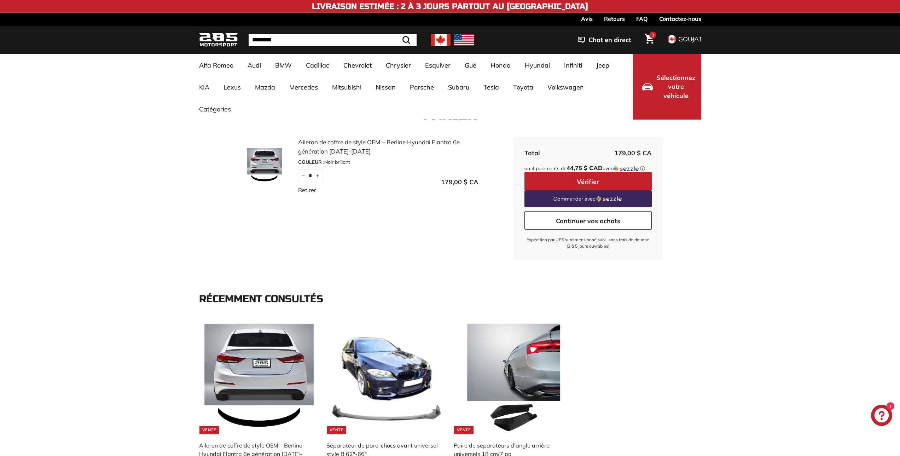
click at [591, 223] on font "Continuer vos achats" at bounding box center [588, 221] width 64 height 8
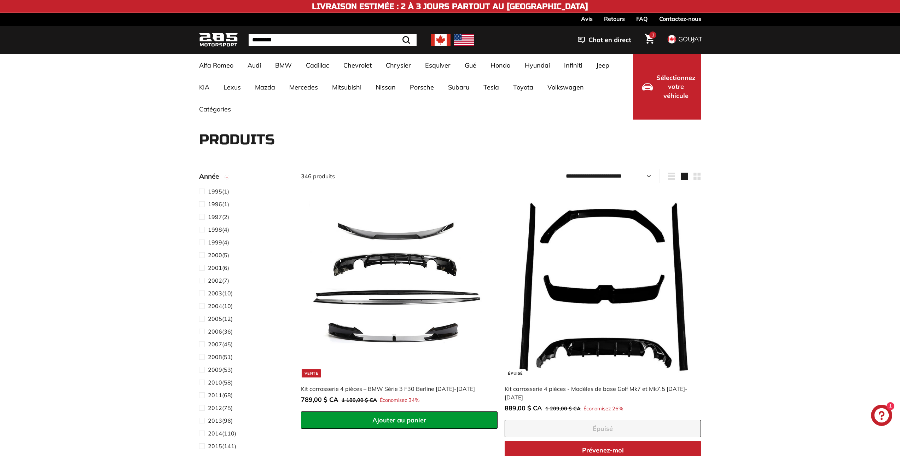
click at [650, 37] on icon "Panier" at bounding box center [650, 39] width 10 height 10
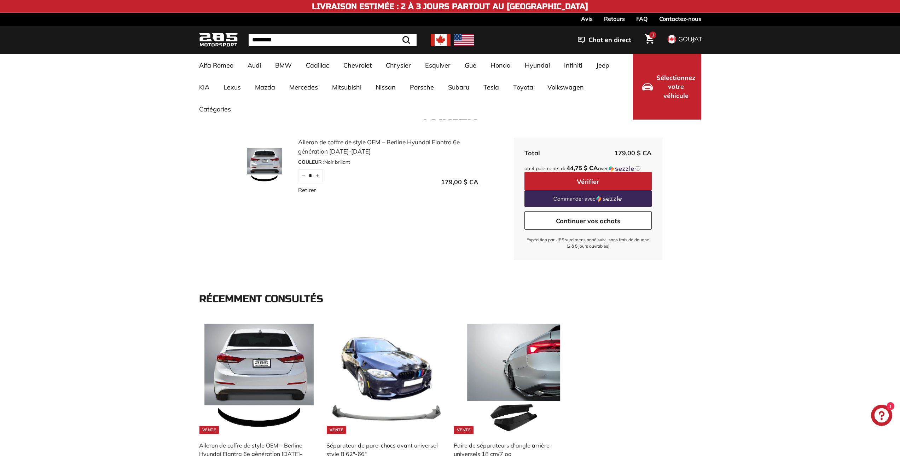
click at [641, 169] on font "ⓘ" at bounding box center [638, 168] width 5 height 6
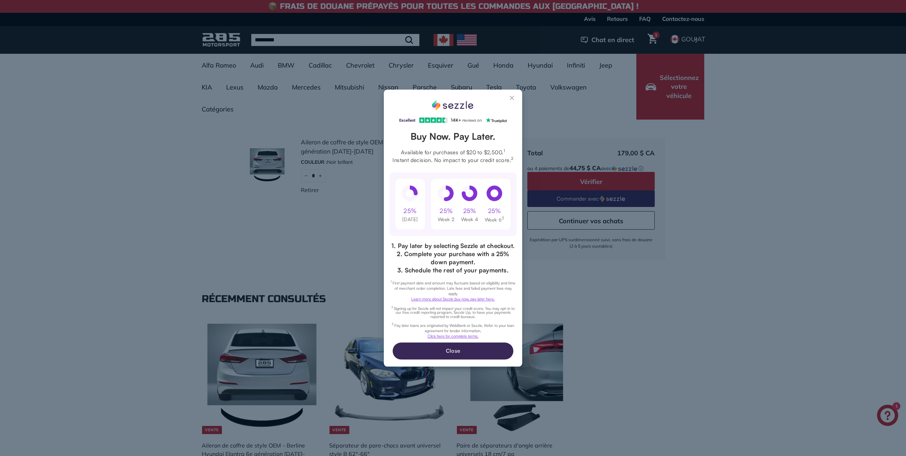
click at [511, 97] on button "Fermer la fenêtre modale Sezzle" at bounding box center [512, 99] width 8 height 8
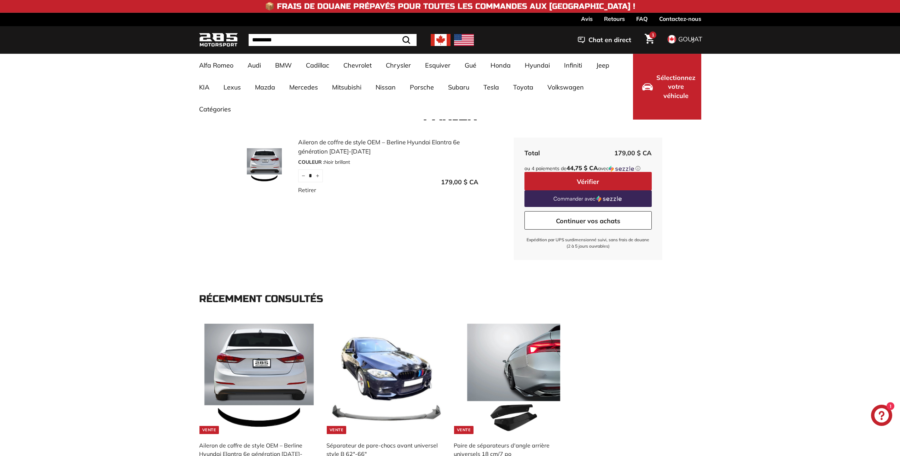
click at [585, 179] on font "Vérifier" at bounding box center [588, 182] width 22 height 8
